Goal: Transaction & Acquisition: Book appointment/travel/reservation

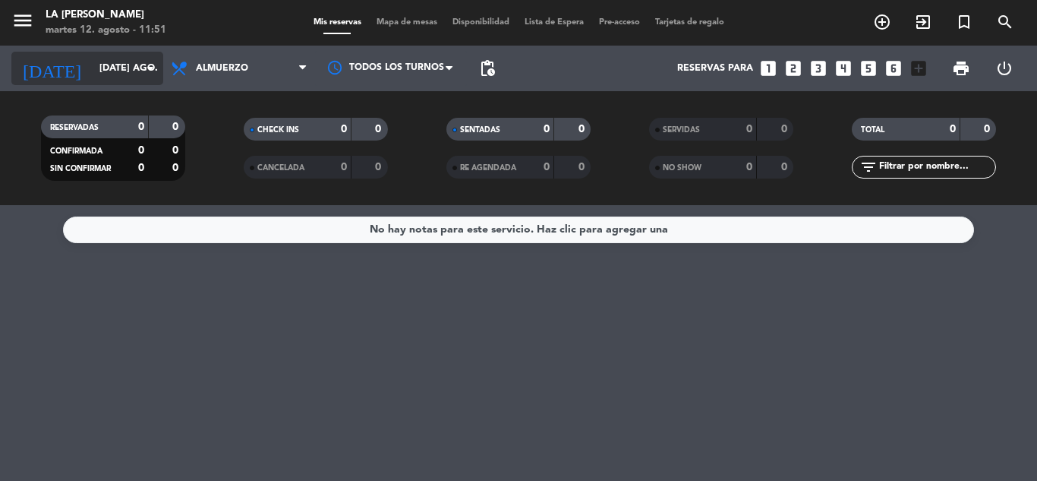
click at [153, 66] on icon "arrow_drop_down" at bounding box center [150, 68] width 18 height 18
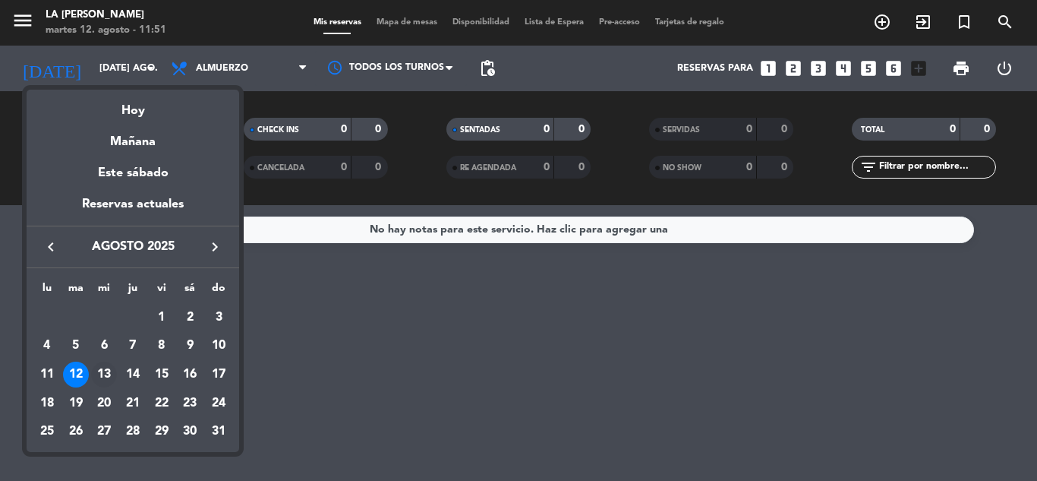
click at [103, 377] on div "13" at bounding box center [104, 374] width 26 height 26
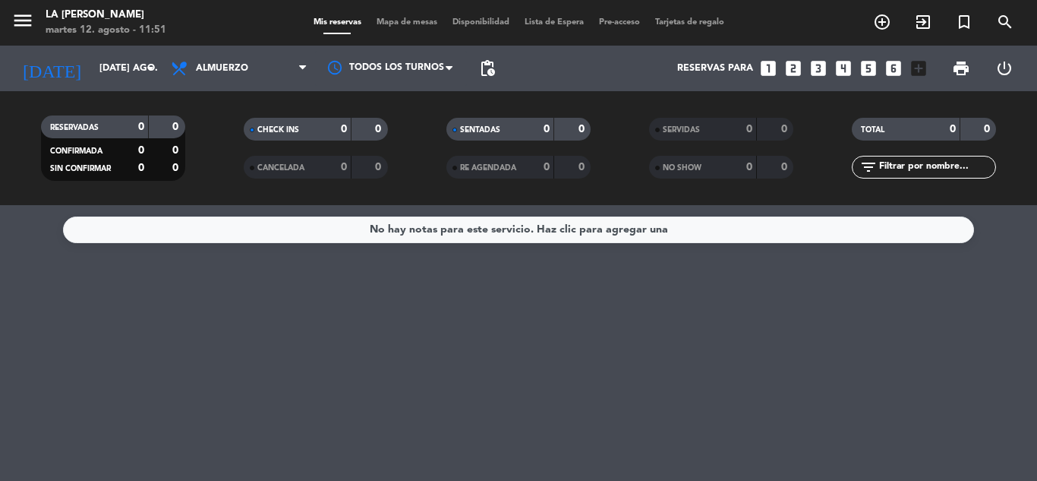
type input "mié. 13 ago."
click at [867, 65] on icon "looks_5" at bounding box center [869, 68] width 20 height 20
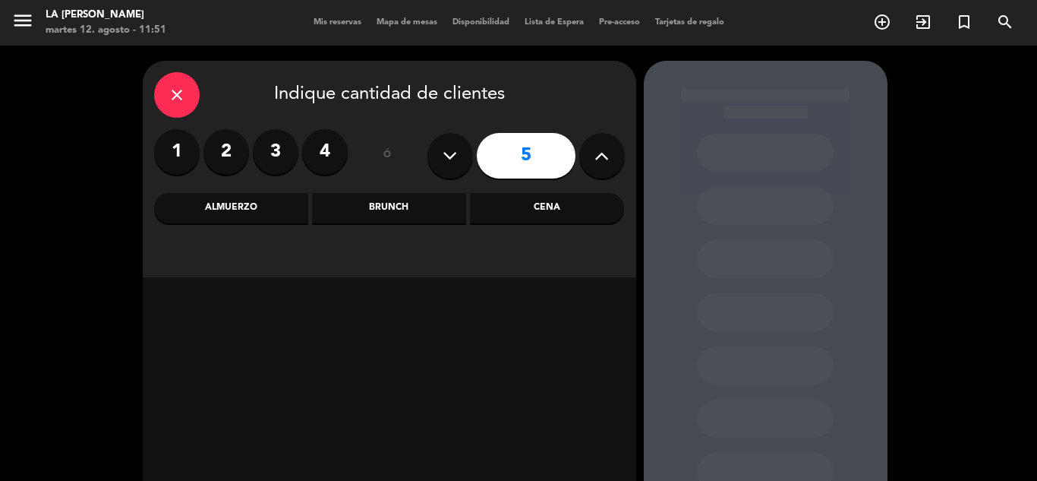
click at [247, 211] on div "Almuerzo" at bounding box center [231, 208] width 154 height 30
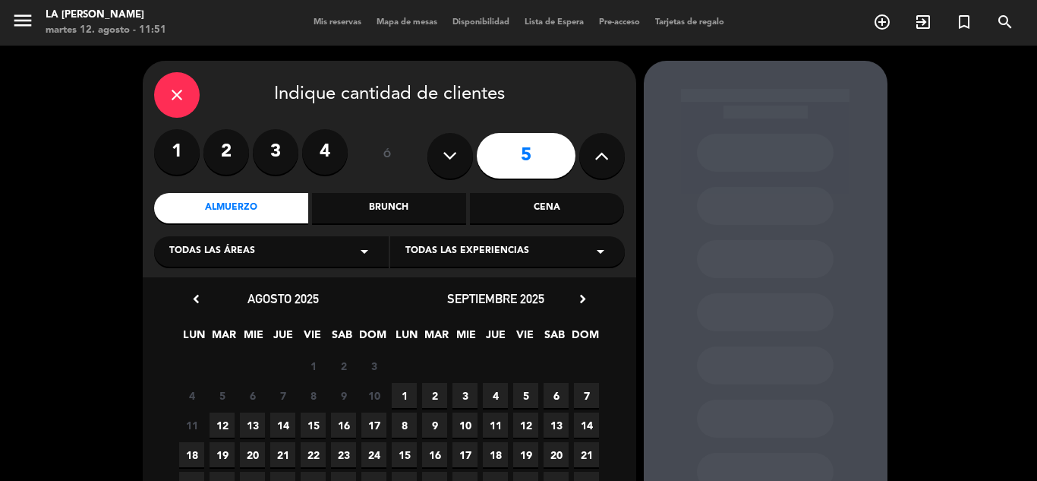
click at [242, 430] on span "13" at bounding box center [252, 424] width 25 height 25
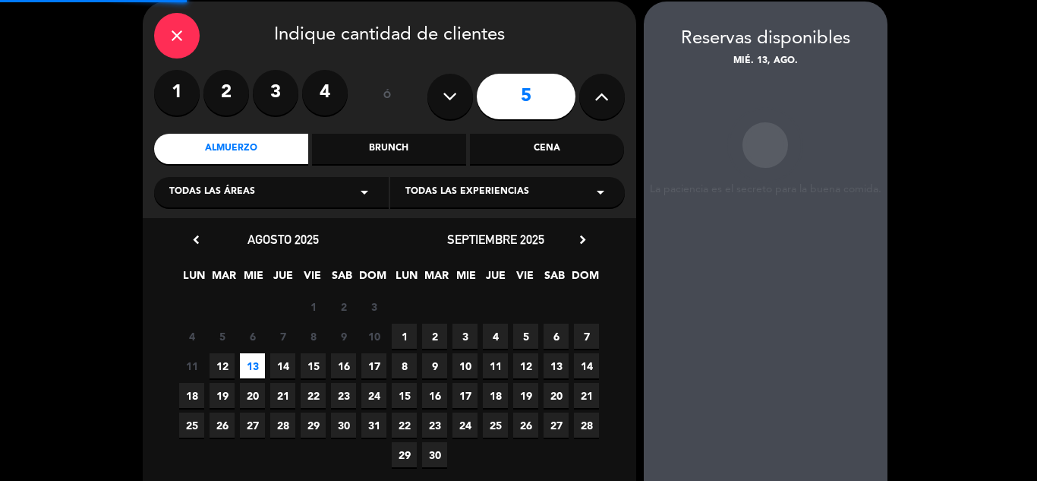
scroll to position [61, 0]
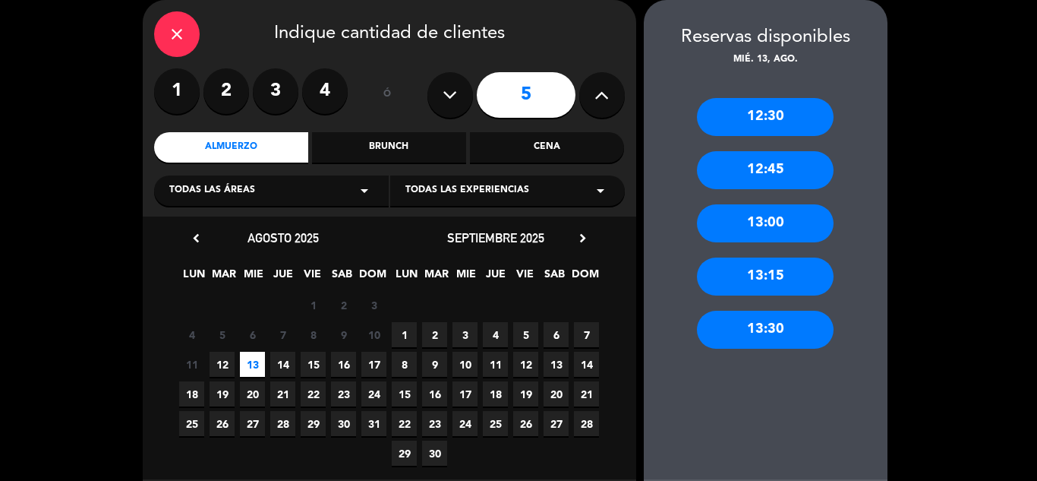
click at [255, 362] on span "13" at bounding box center [252, 364] width 25 height 25
click at [812, 336] on div "13:30" at bounding box center [765, 330] width 137 height 38
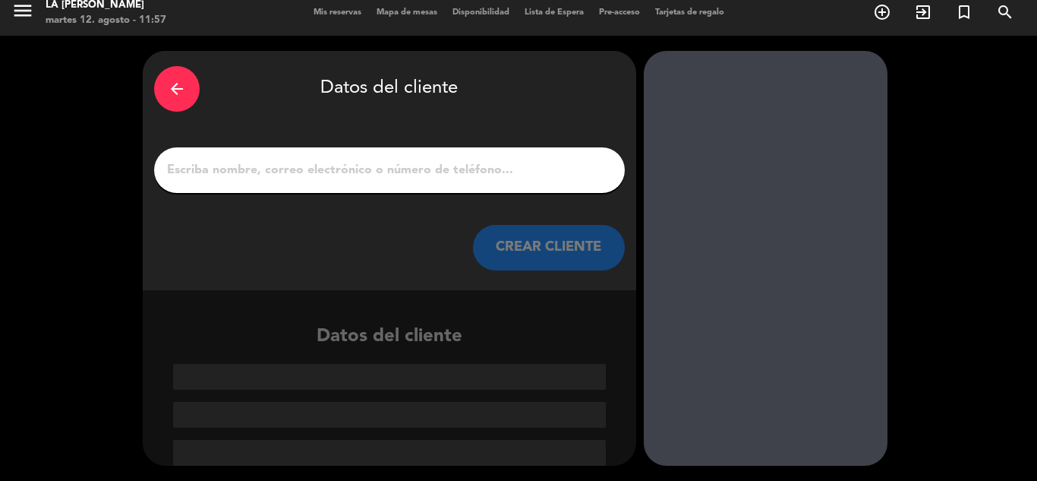
scroll to position [10, 0]
click at [527, 248] on button "CREAR CLIENTE" at bounding box center [549, 248] width 152 height 46
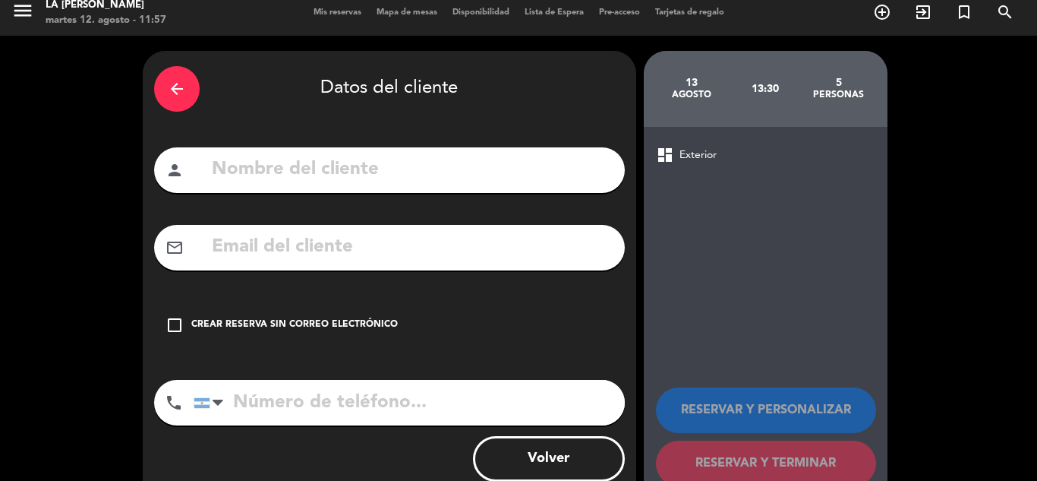
click at [217, 163] on input "text" at bounding box center [411, 169] width 403 height 31
type input "g"
type input "[PERSON_NAME]"
click at [172, 323] on icon "check_box_outline_blank" at bounding box center [175, 325] width 18 height 18
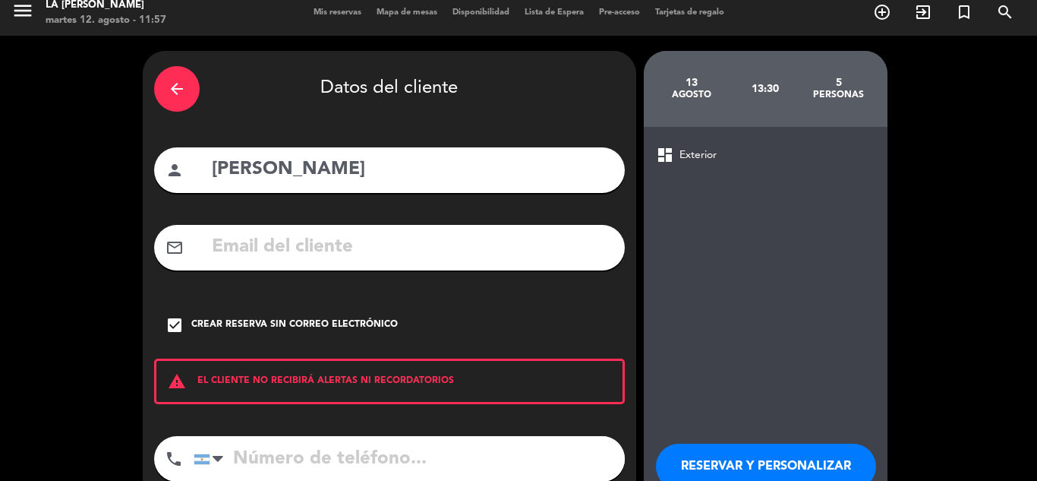
click at [250, 449] on input "tel" at bounding box center [409, 459] width 431 height 46
type input "3515066534"
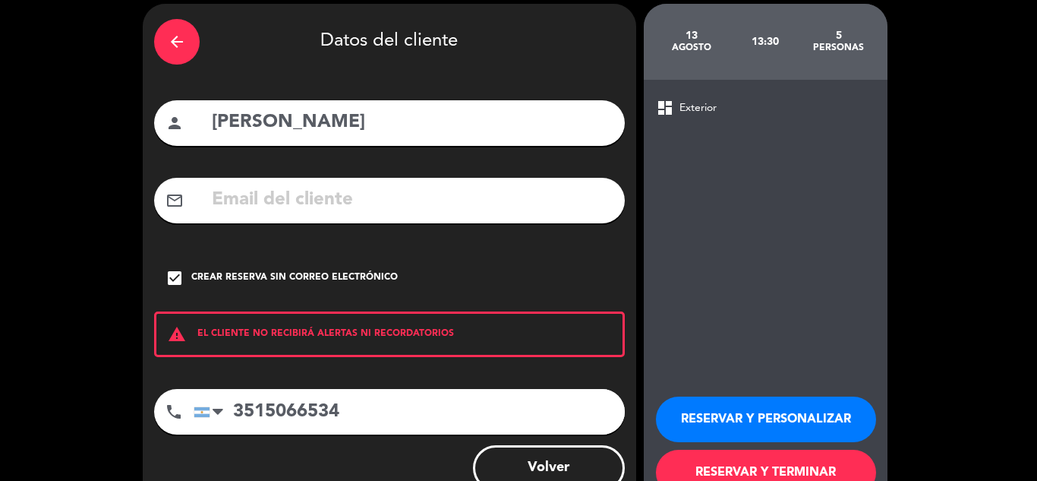
scroll to position [105, 0]
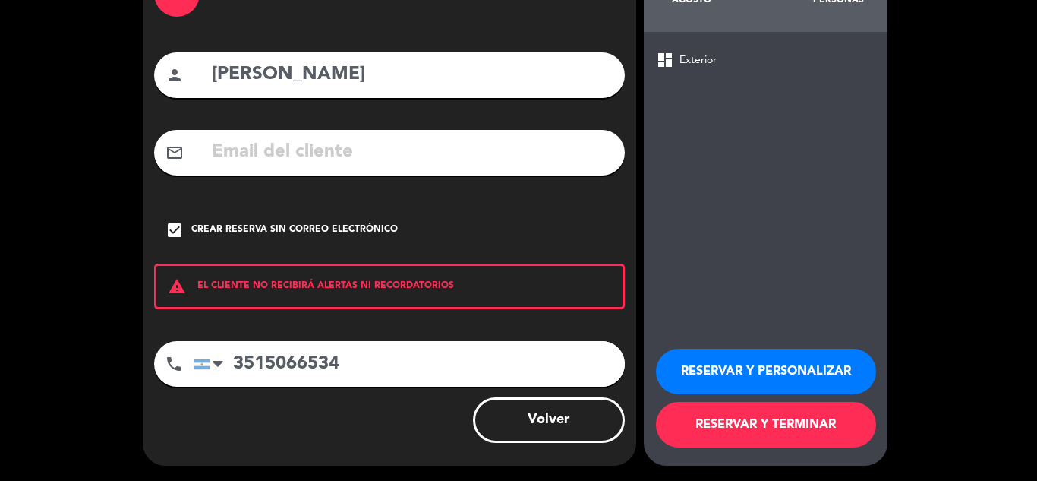
click at [717, 409] on button "RESERVAR Y TERMINAR" at bounding box center [766, 425] width 220 height 46
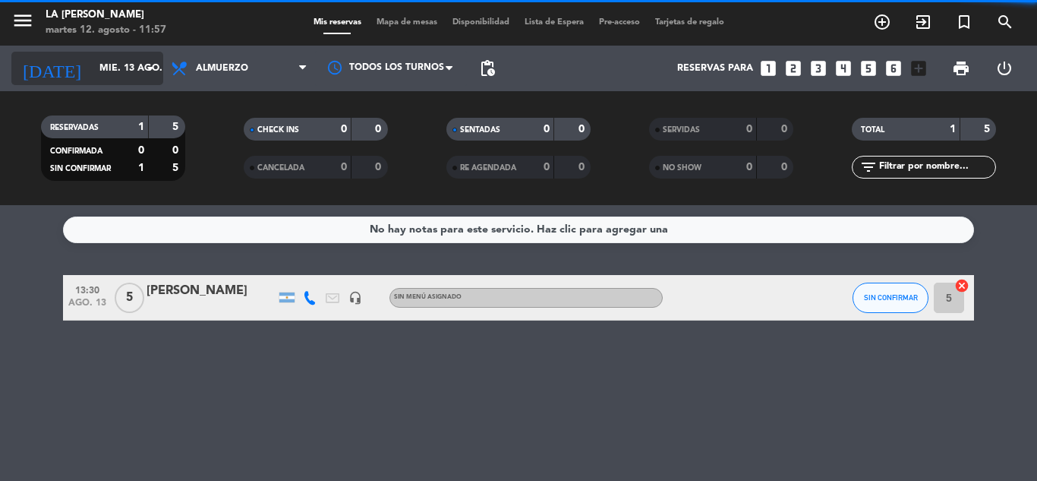
click at [153, 68] on icon "arrow_drop_down" at bounding box center [150, 68] width 18 height 18
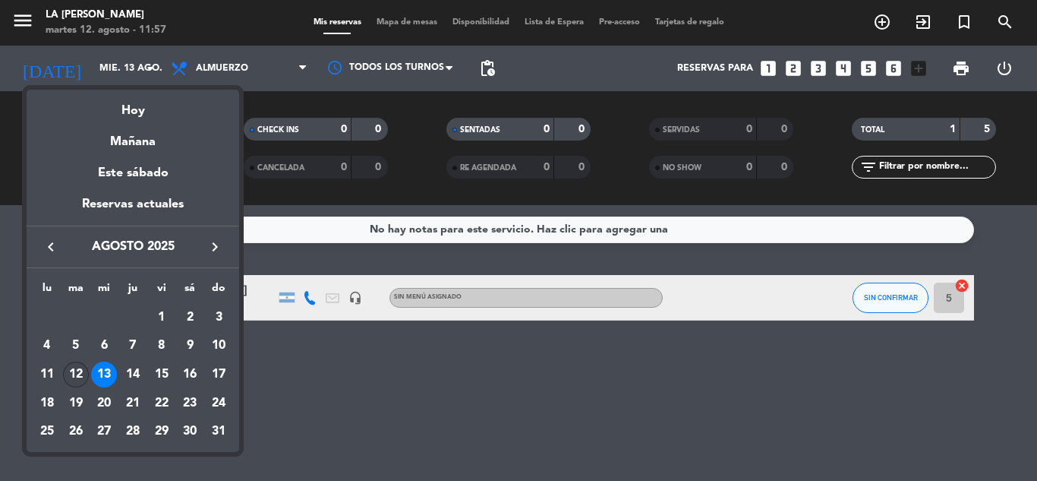
click at [74, 370] on div "12" at bounding box center [76, 374] width 26 height 26
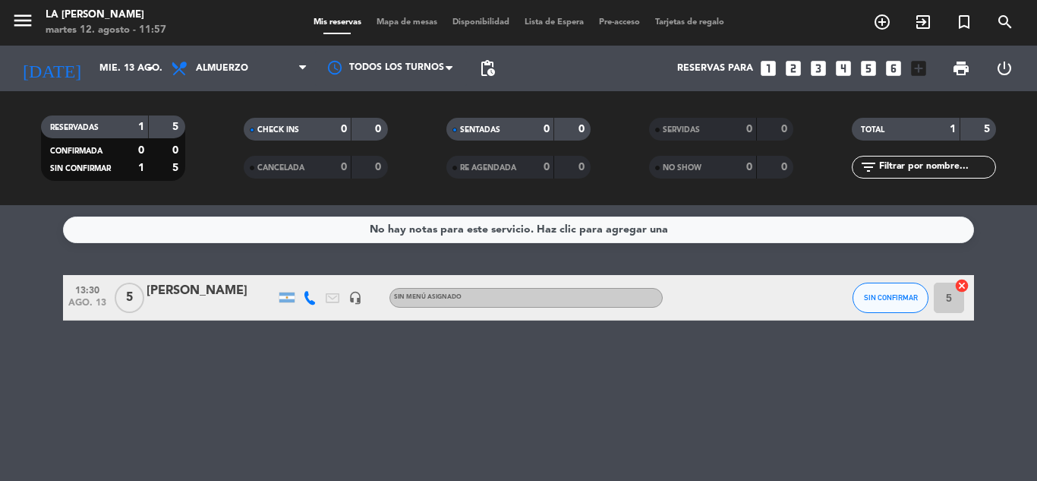
type input "[DATE] ago."
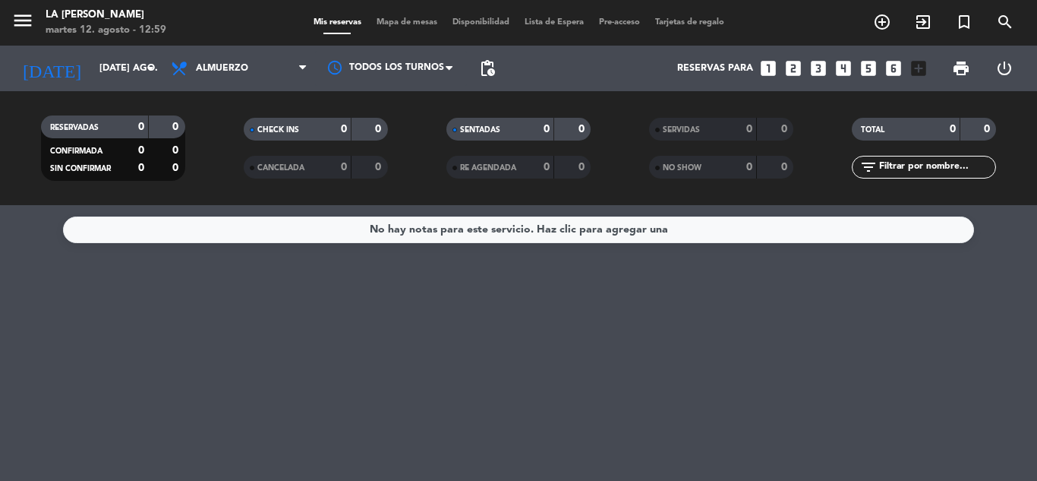
click at [83, 364] on div "No hay notas para este servicio. Haz clic para agregar una" at bounding box center [518, 343] width 1037 height 276
